Goal: Find contact information: Find contact information

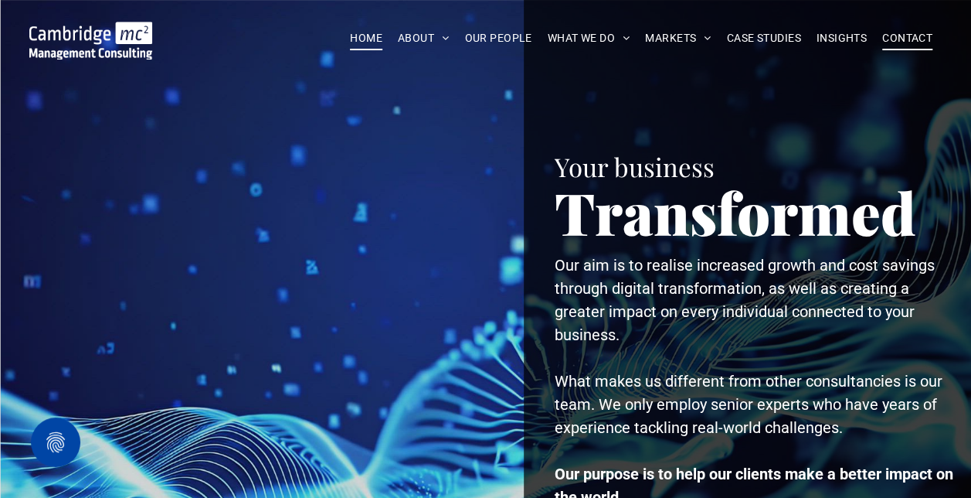
click at [910, 37] on span "CONTACT" at bounding box center [907, 38] width 50 height 24
click at [895, 37] on span "CONTACT" at bounding box center [907, 38] width 50 height 24
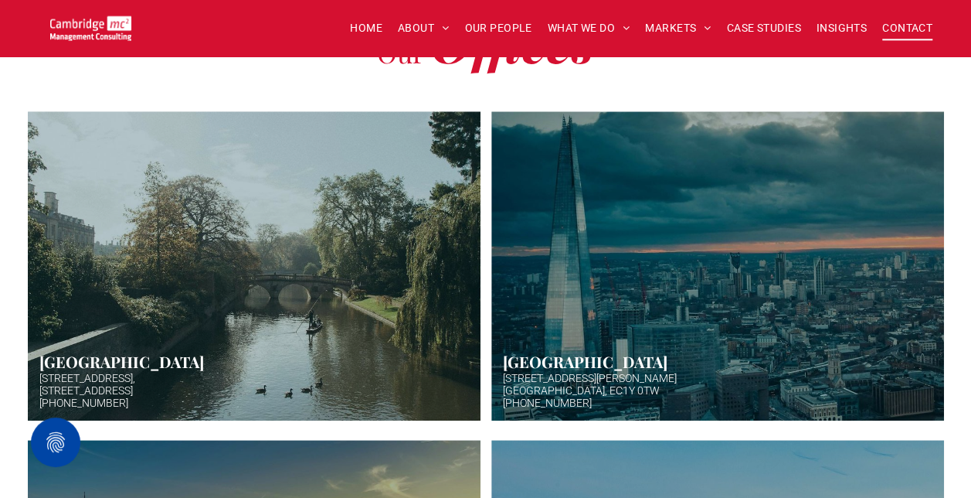
scroll to position [527, 0]
